Goal: Navigation & Orientation: Find specific page/section

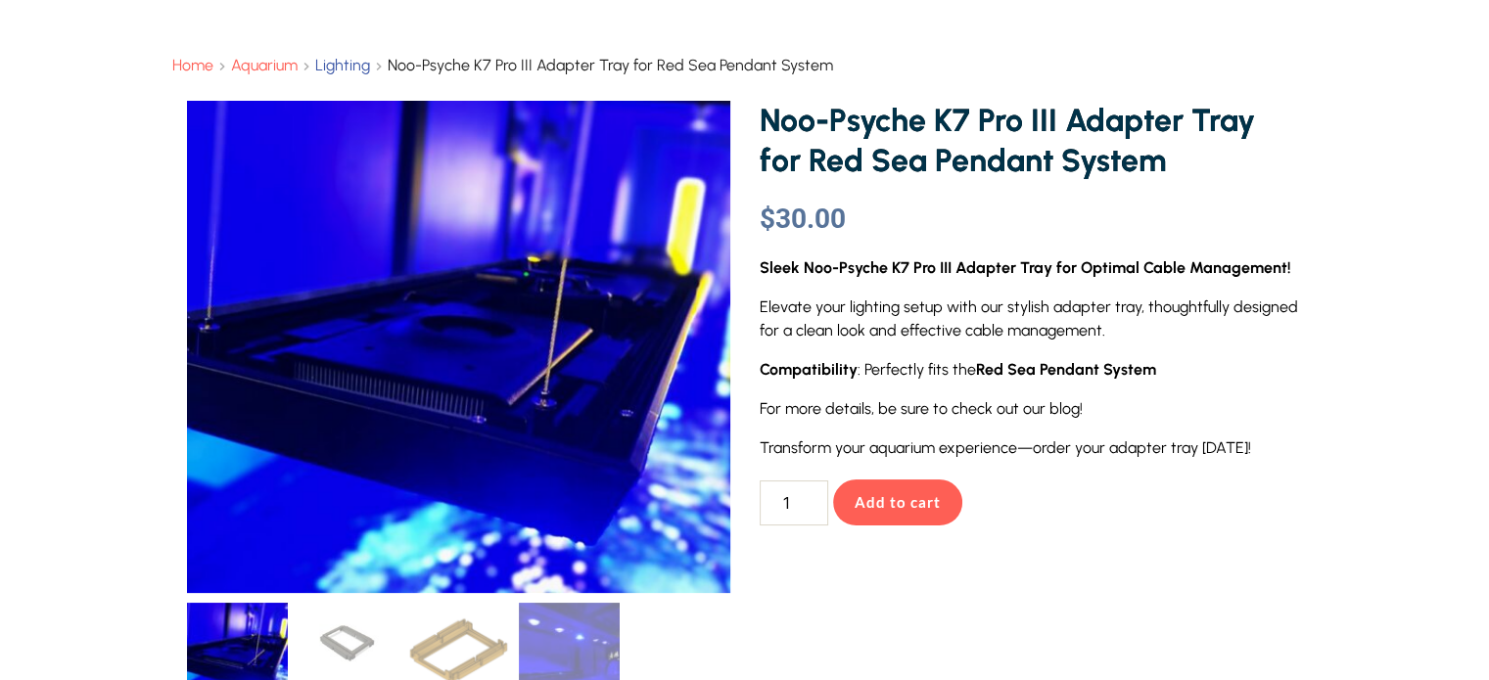
click at [348, 63] on span "Lighting" at bounding box center [342, 65] width 55 height 19
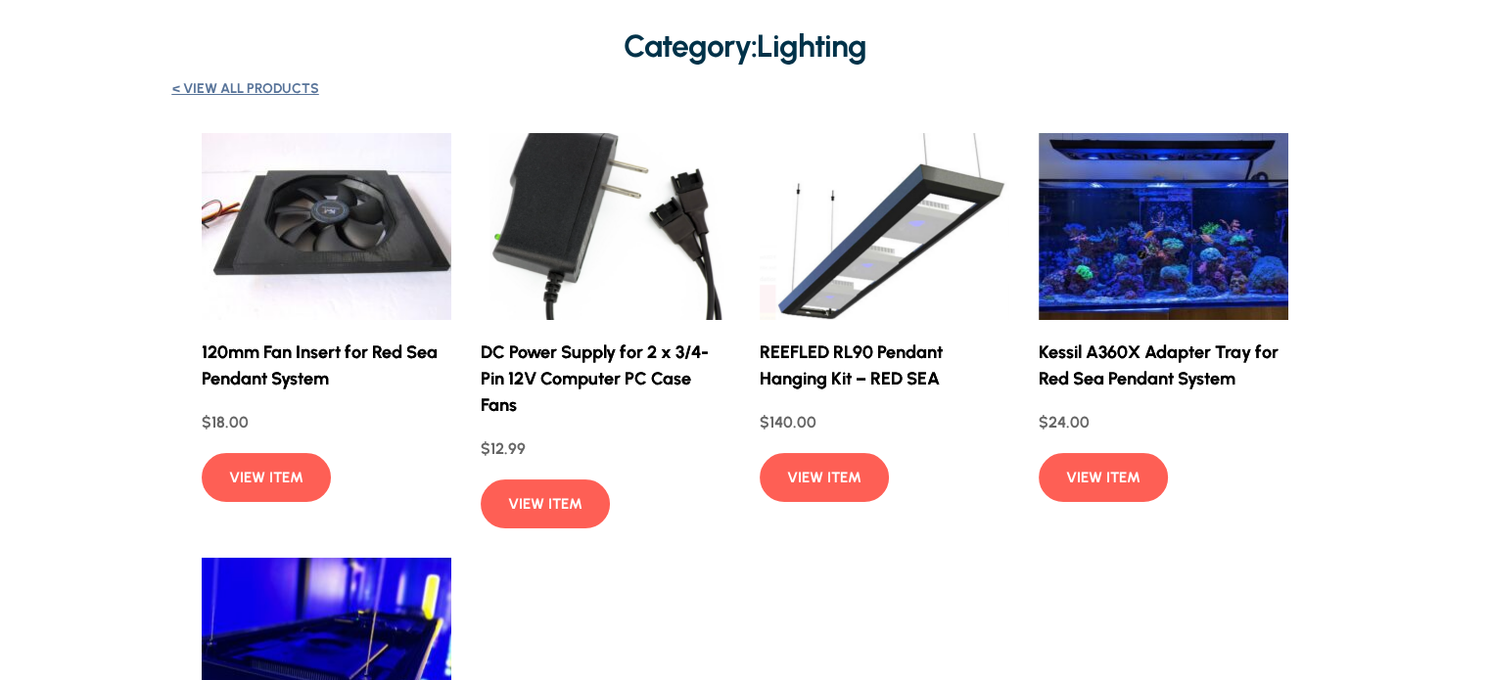
click at [280, 89] on strong "< VIEW ALL PRODUCTS" at bounding box center [245, 88] width 147 height 17
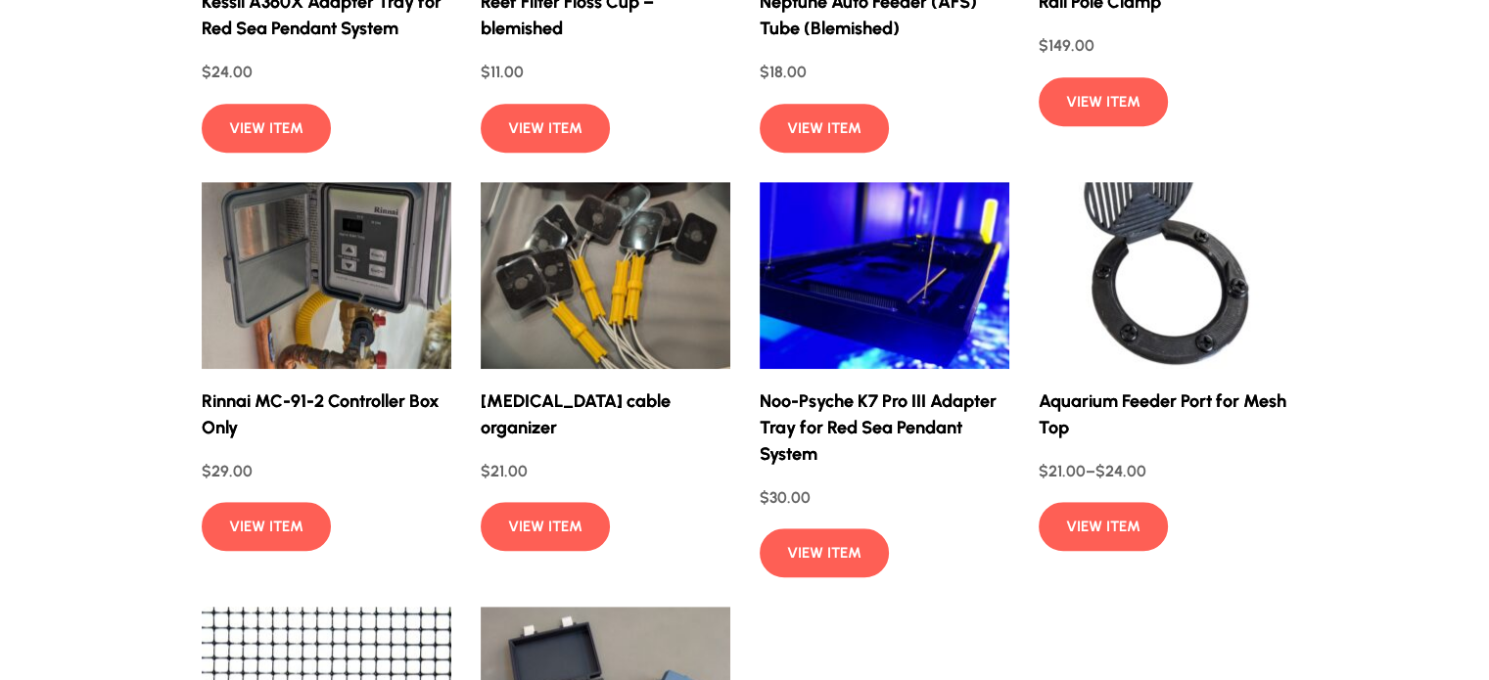
scroll to position [1574, 0]
